Goal: Task Accomplishment & Management: Manage account settings

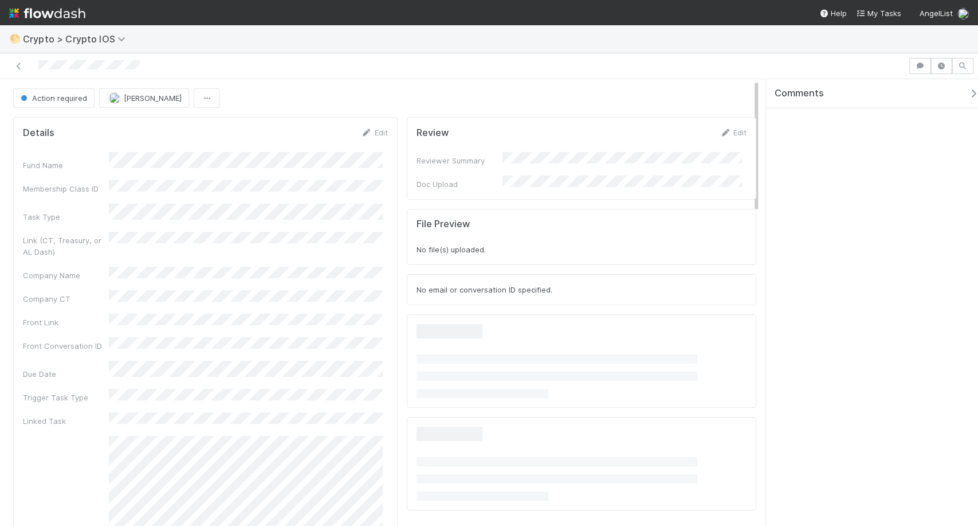
click at [569, 209] on div "File Preview No file(s) uploaded." at bounding box center [582, 237] width 350 height 56
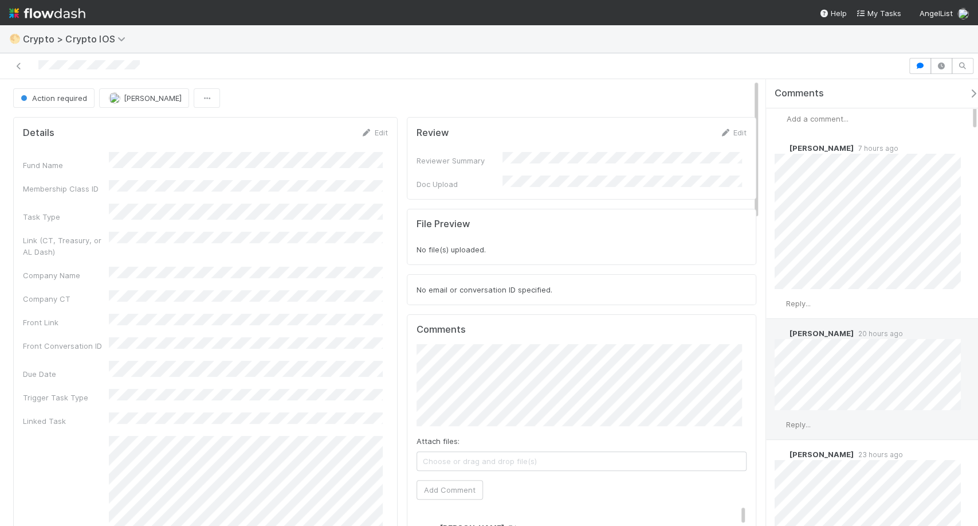
scroll to position [5, 0]
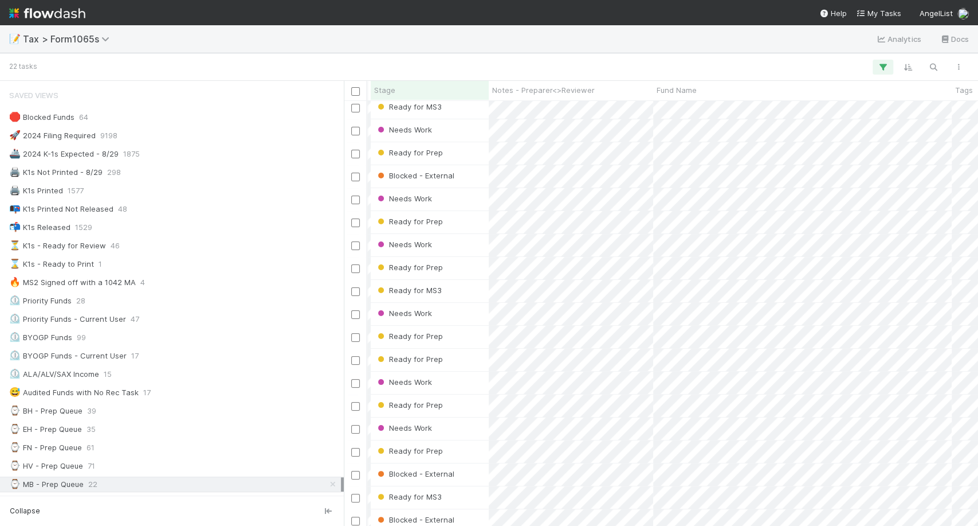
scroll to position [0, 285]
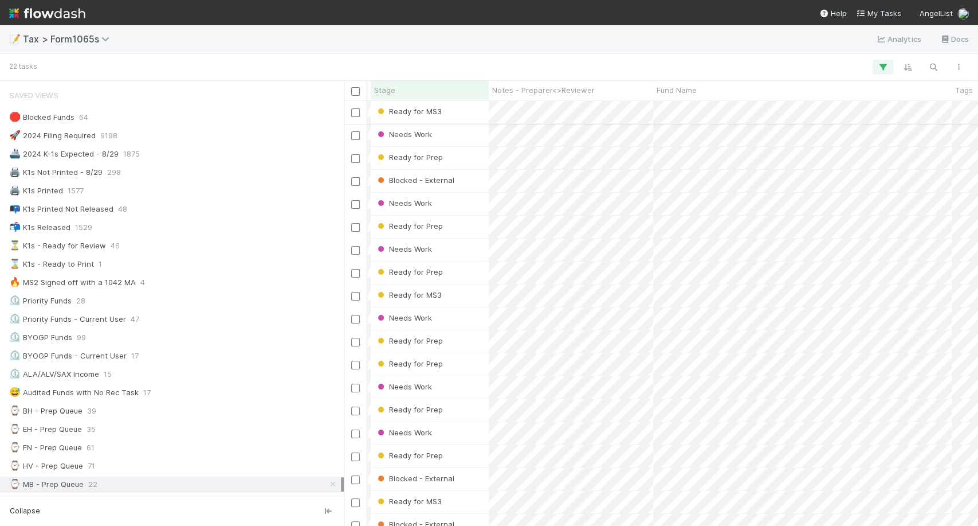
click at [464, 110] on div "Ready for MS3" at bounding box center [430, 112] width 118 height 22
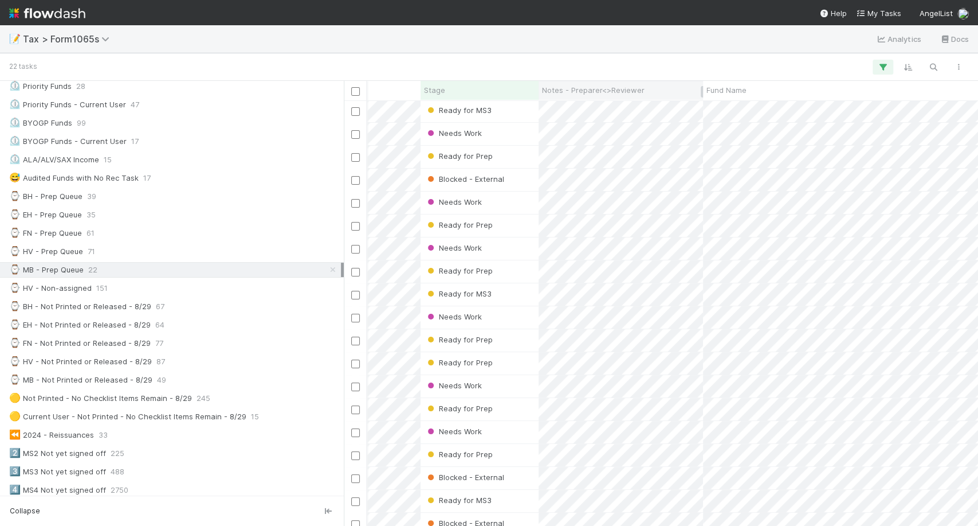
scroll to position [89, 236]
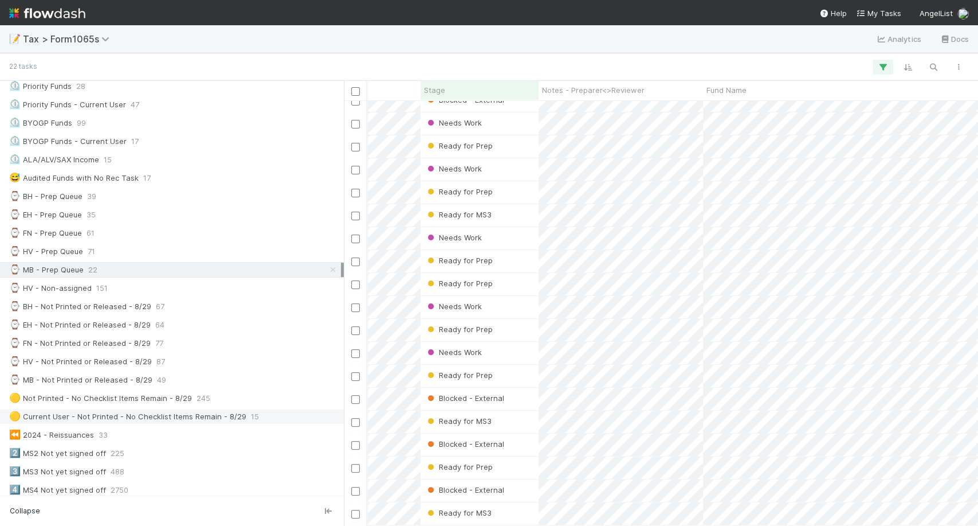
click at [223, 409] on div "🟡 Current User - Not Printed - No Checklist Items Remain - 8/29" at bounding box center [127, 416] width 237 height 14
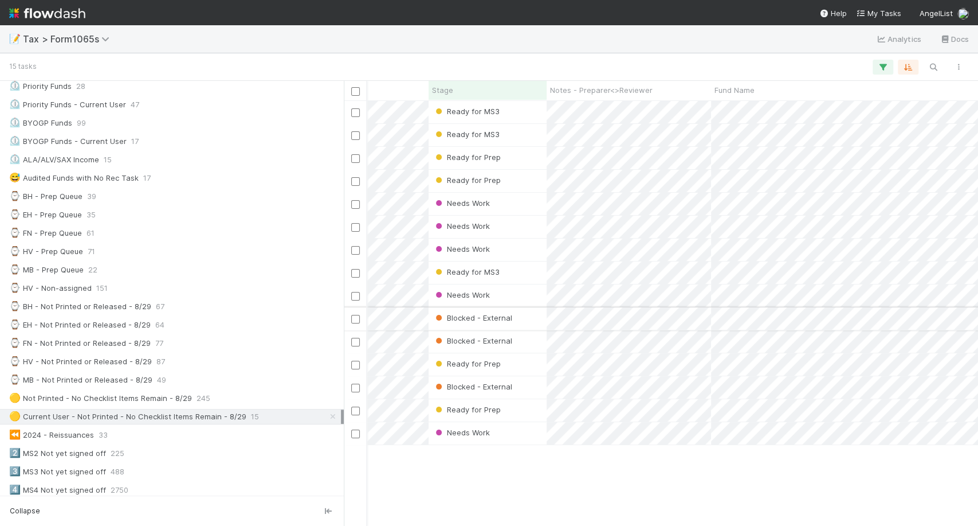
scroll to position [0, 220]
click at [176, 268] on div "⌚ MB - Prep Queue 22" at bounding box center [175, 270] width 332 height 14
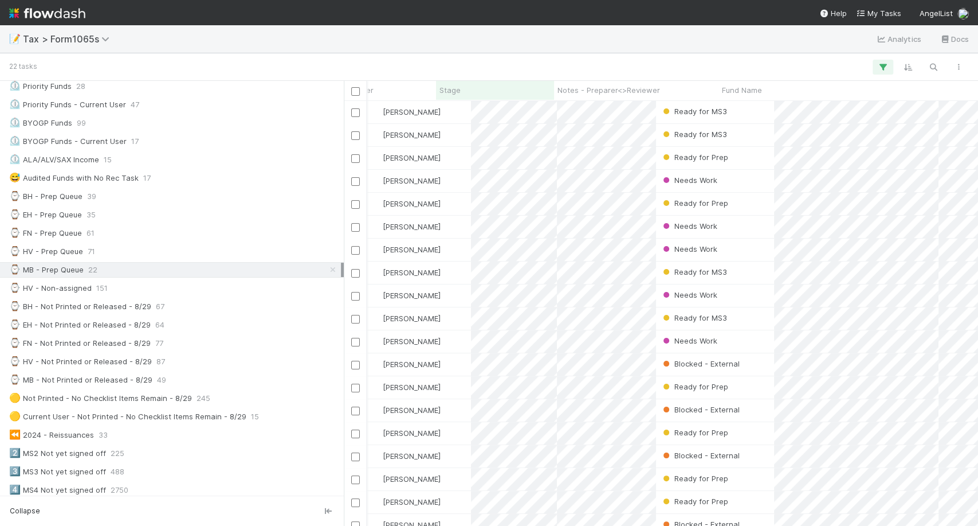
scroll to position [414, 624]
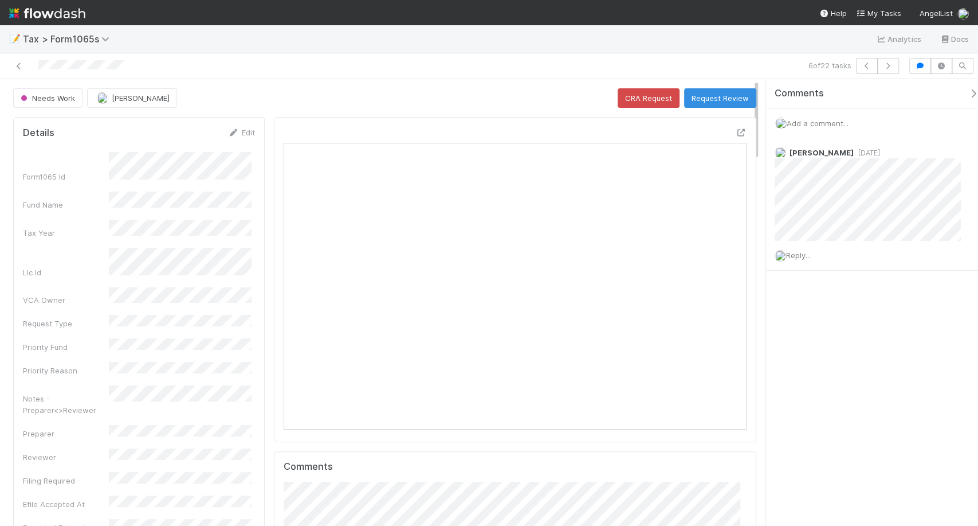
scroll to position [224, 447]
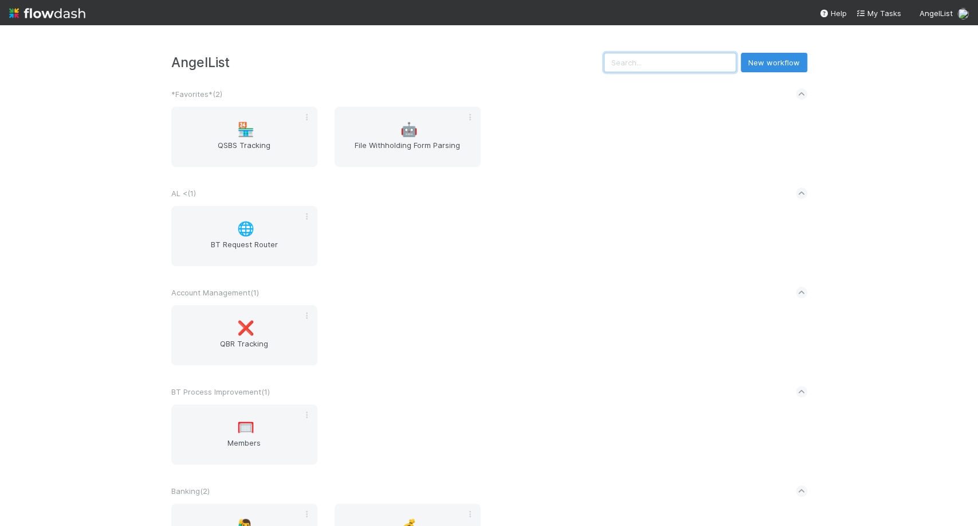
click at [698, 69] on input "text" at bounding box center [670, 62] width 132 height 19
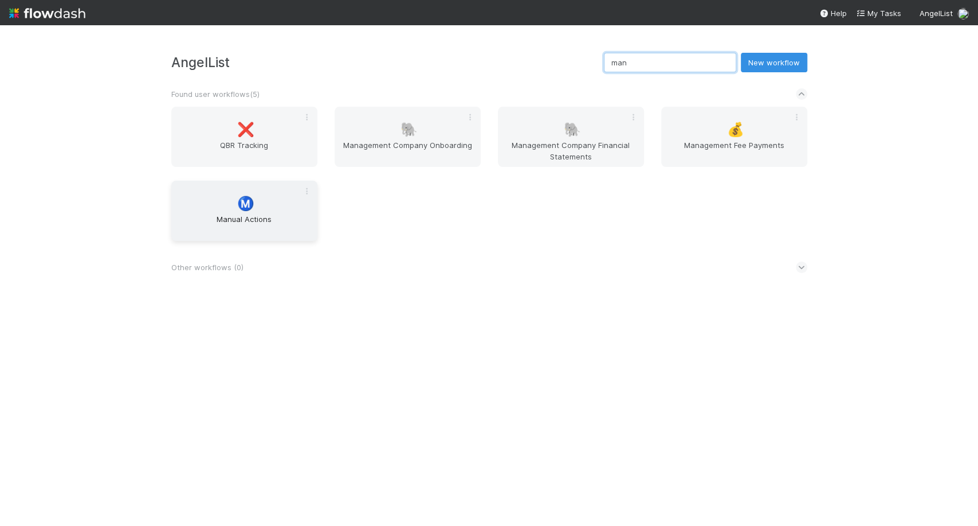
type input "man"
click at [272, 225] on span "Manual Actions" at bounding box center [244, 224] width 137 height 23
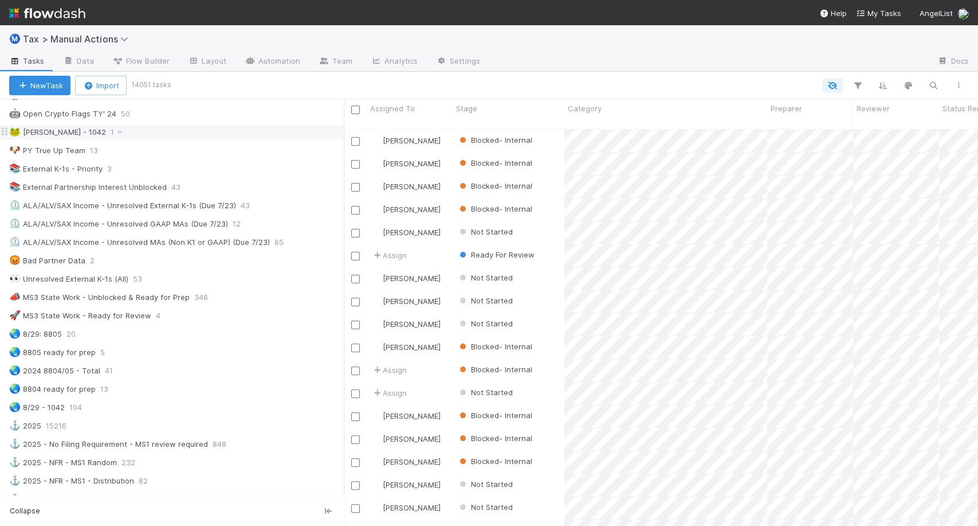
scroll to position [664, 0]
click at [76, 381] on div "🌏 8804 ready for prep" at bounding box center [52, 388] width 87 height 14
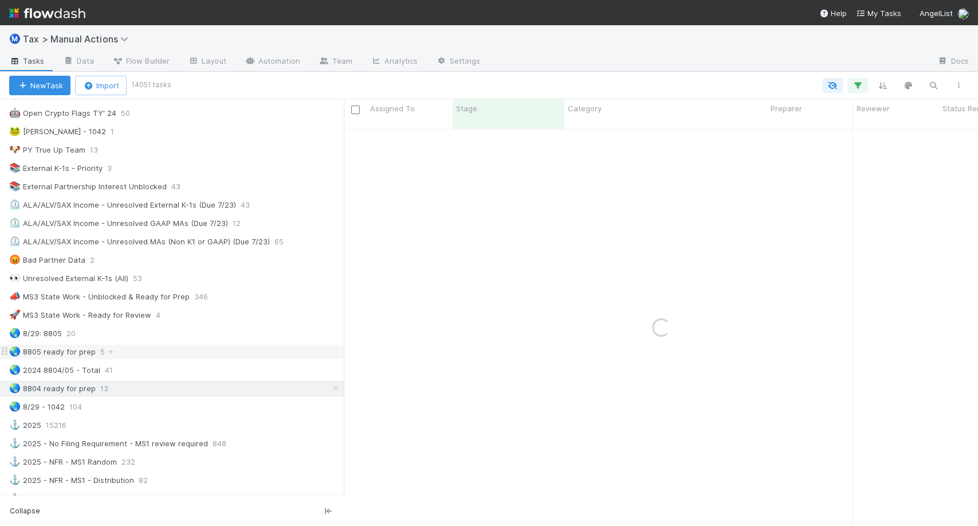
click at [83, 345] on div "🌏 8805 ready for prep" at bounding box center [52, 352] width 87 height 14
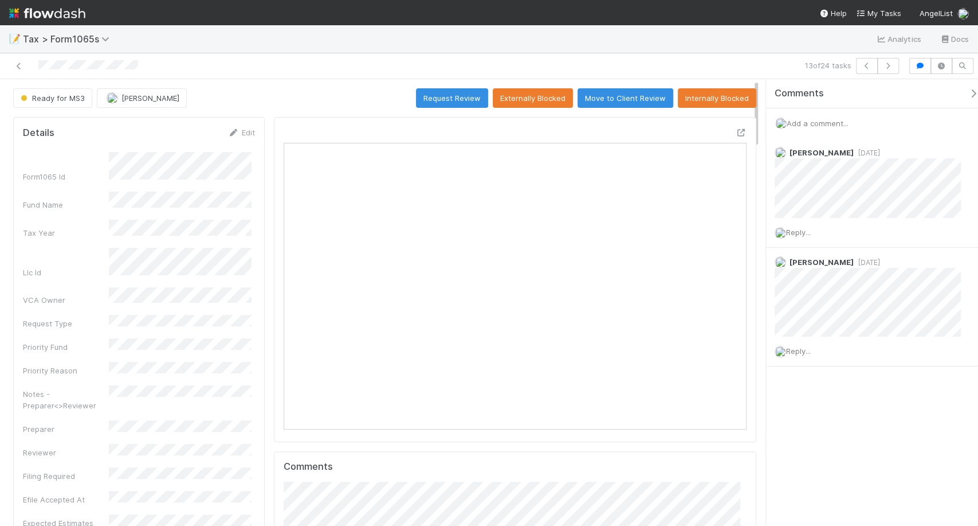
scroll to position [224, 218]
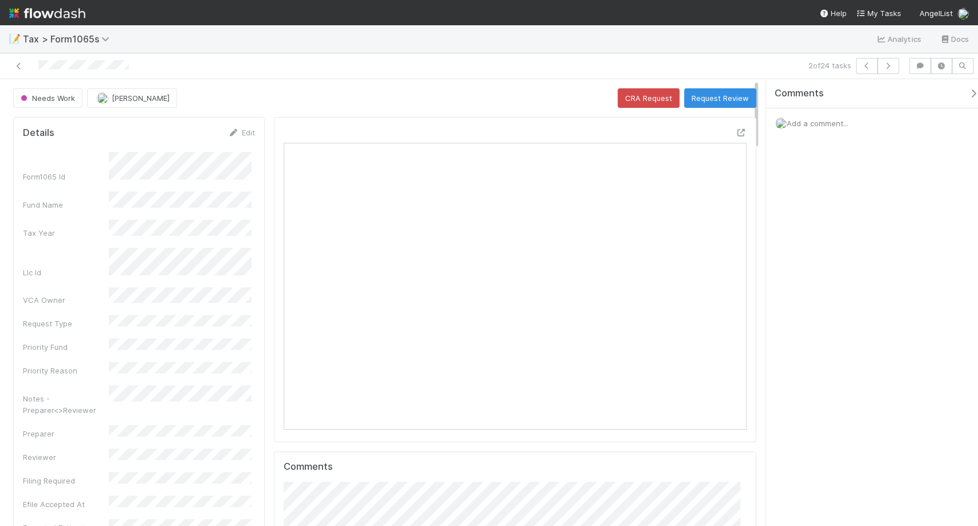
scroll to position [224, 447]
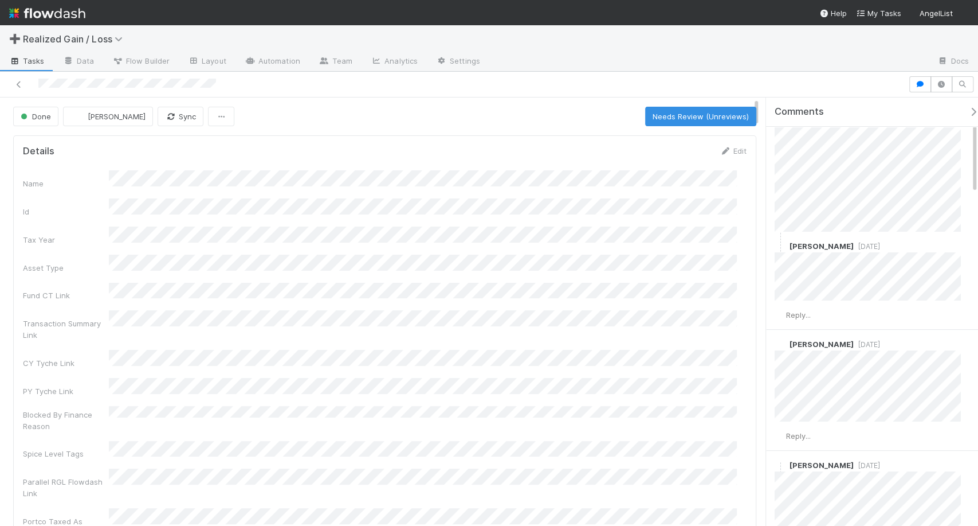
scroll to position [29, 0]
